Goal: Task Accomplishment & Management: Use online tool/utility

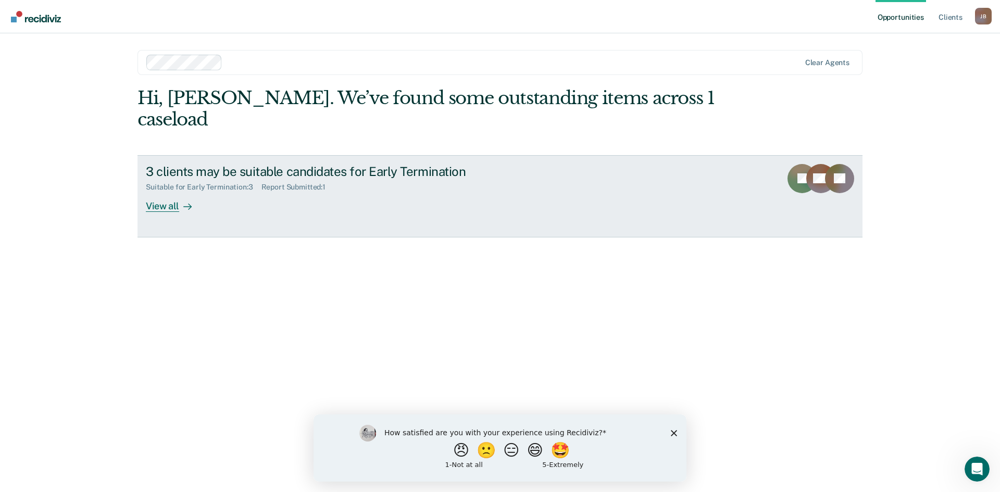
click at [181, 200] on div at bounding box center [185, 206] width 12 height 12
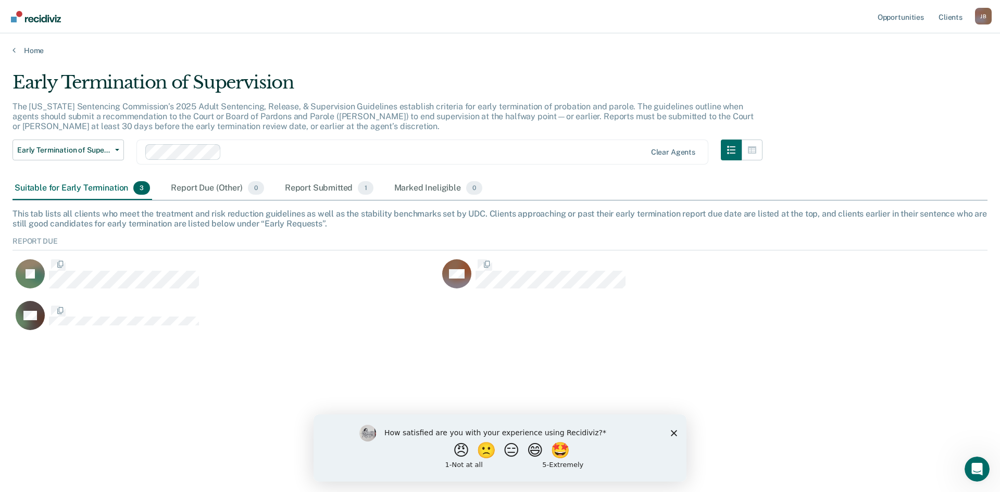
scroll to position [97, 967]
click at [673, 430] on icon "Close survey" at bounding box center [674, 433] width 6 height 6
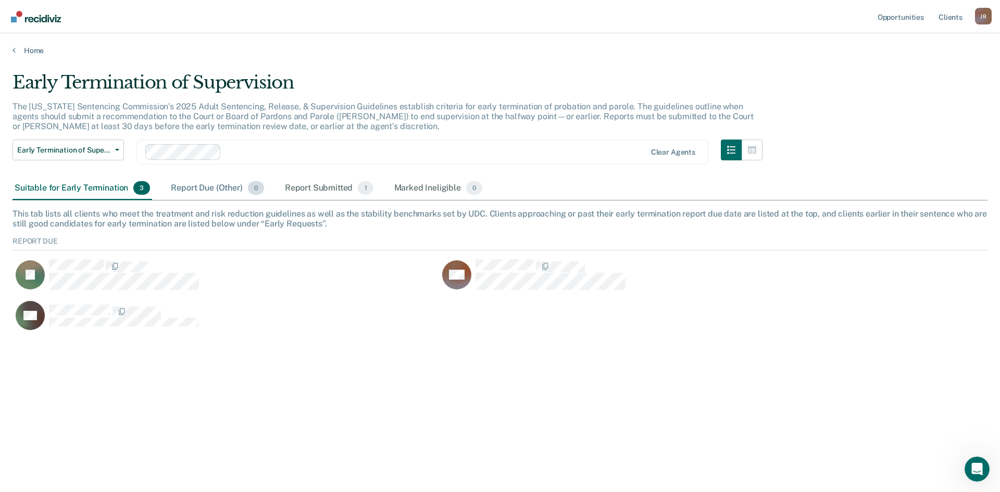
click at [220, 193] on div "Report Due (Other) 0" at bounding box center [217, 188] width 97 height 23
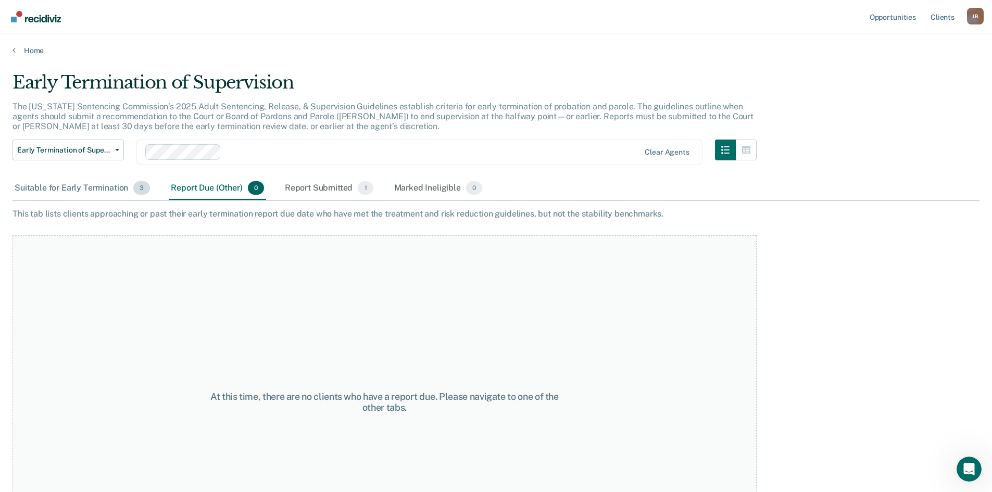
click at [105, 180] on div "Suitable for Early Termination 3" at bounding box center [82, 188] width 140 height 23
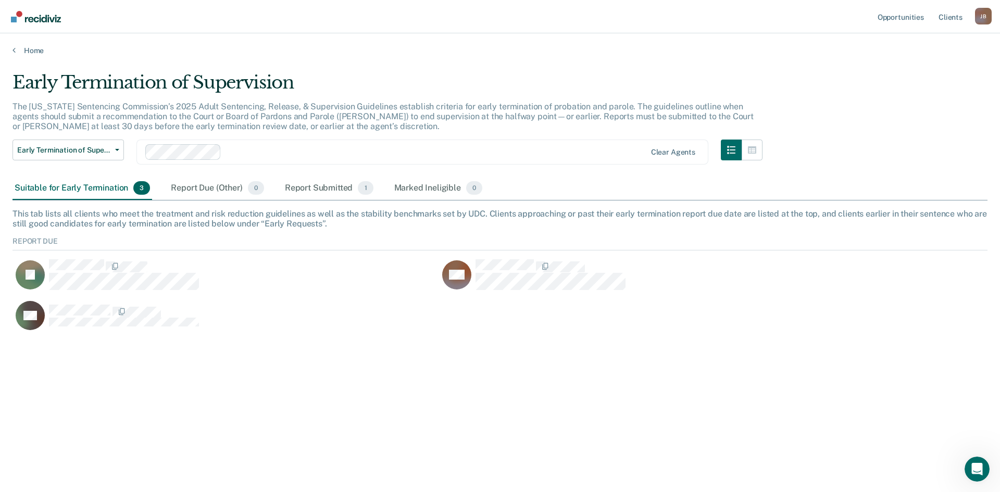
click at [325, 203] on div "Early Termination of Supervision The [US_STATE] Sentencing Commission’s 2025 Ad…" at bounding box center [499, 243] width 975 height 342
click at [326, 181] on div "Report Submitted 1" at bounding box center [329, 188] width 93 height 23
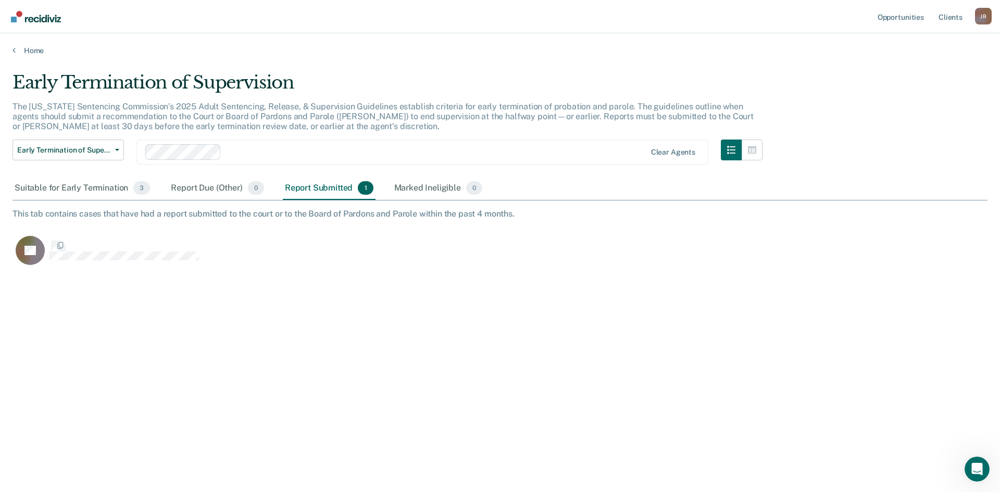
scroll to position [334, 967]
